Goal: Task Accomplishment & Management: Manage account settings

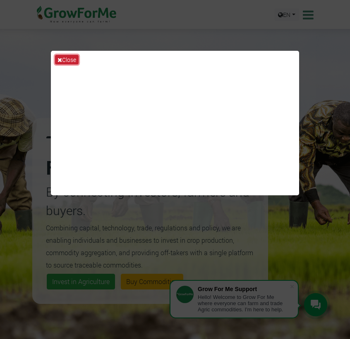
click at [70, 62] on button "Close" at bounding box center [67, 60] width 24 height 10
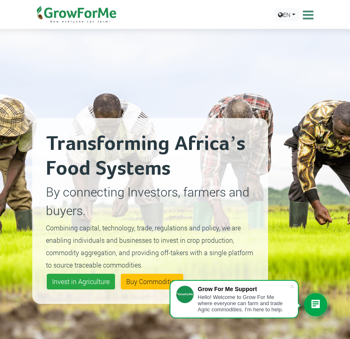
click at [307, 17] on icon at bounding box center [306, 15] width 13 height 12
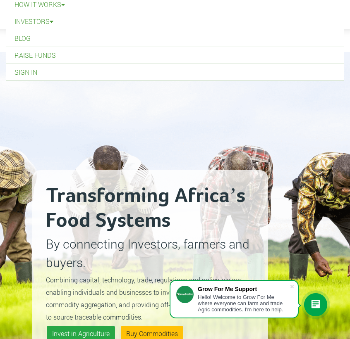
scroll to position [100, 0]
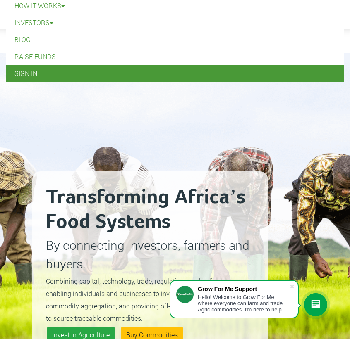
click at [43, 71] on link "Sign In" at bounding box center [174, 73] width 337 height 17
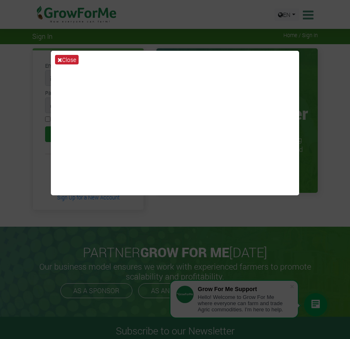
type input "[EMAIL_ADDRESS][DOMAIN_NAME]"
click at [72, 60] on button "Close" at bounding box center [67, 60] width 24 height 10
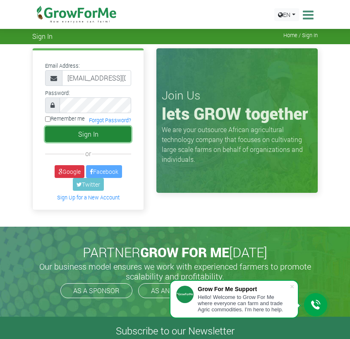
click at [83, 135] on button "Sign In" at bounding box center [88, 134] width 86 height 16
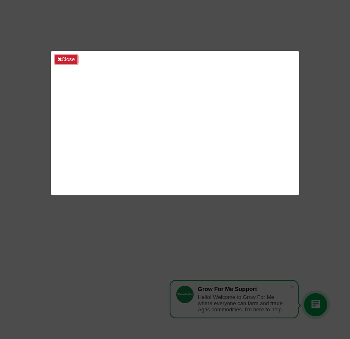
click at [67, 59] on button "Close" at bounding box center [66, 59] width 22 height 9
